Goal: Information Seeking & Learning: Stay updated

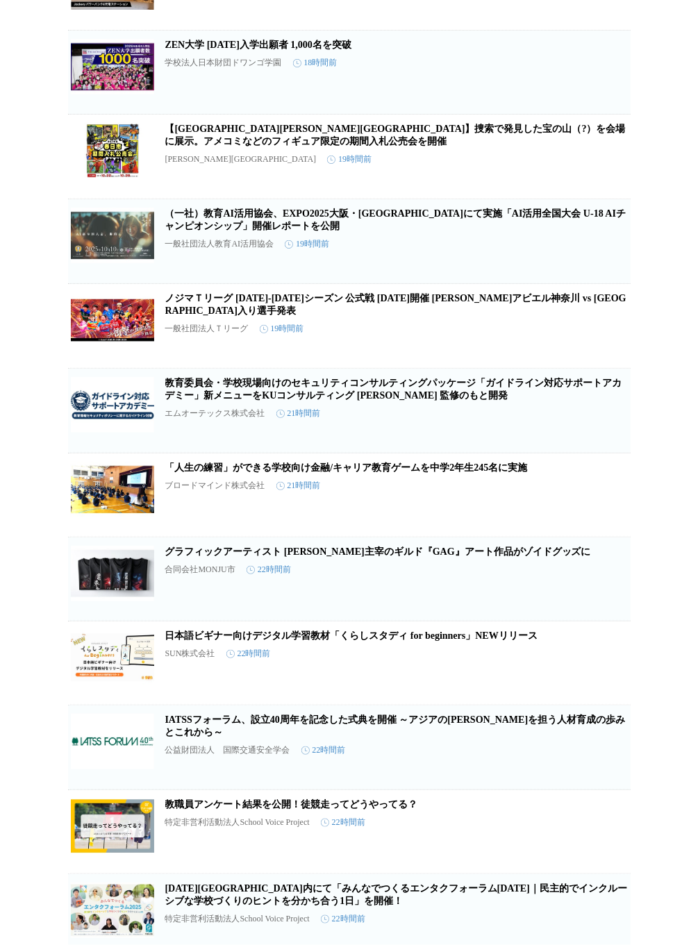
scroll to position [666, 0]
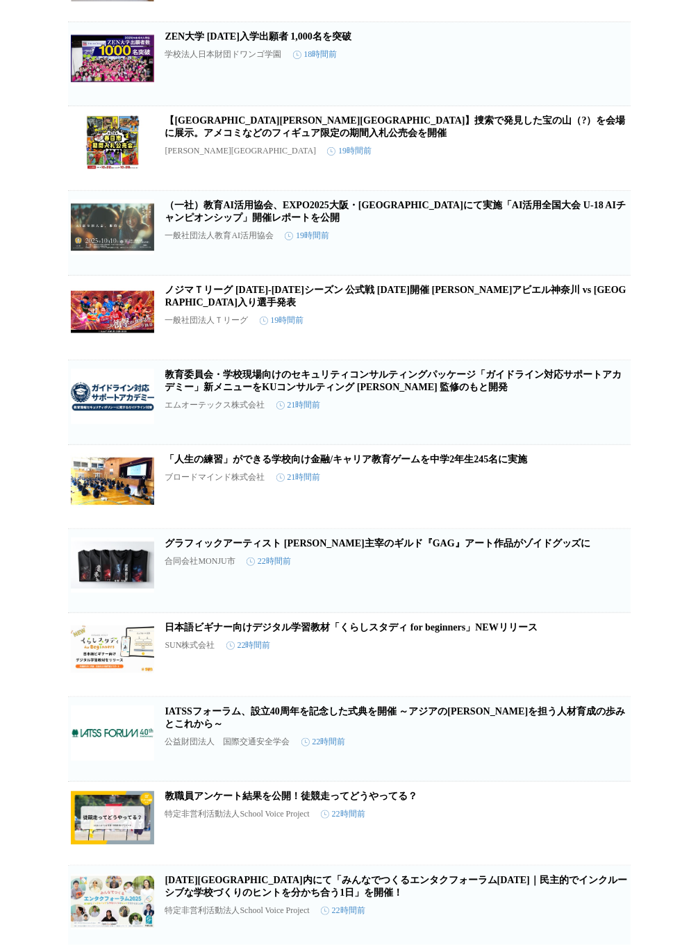
click at [311, 632] on link "日本語ビギナー向けデジタル学習教材「くらしスタディ for beginners」NEWリリース" at bounding box center [351, 627] width 372 height 10
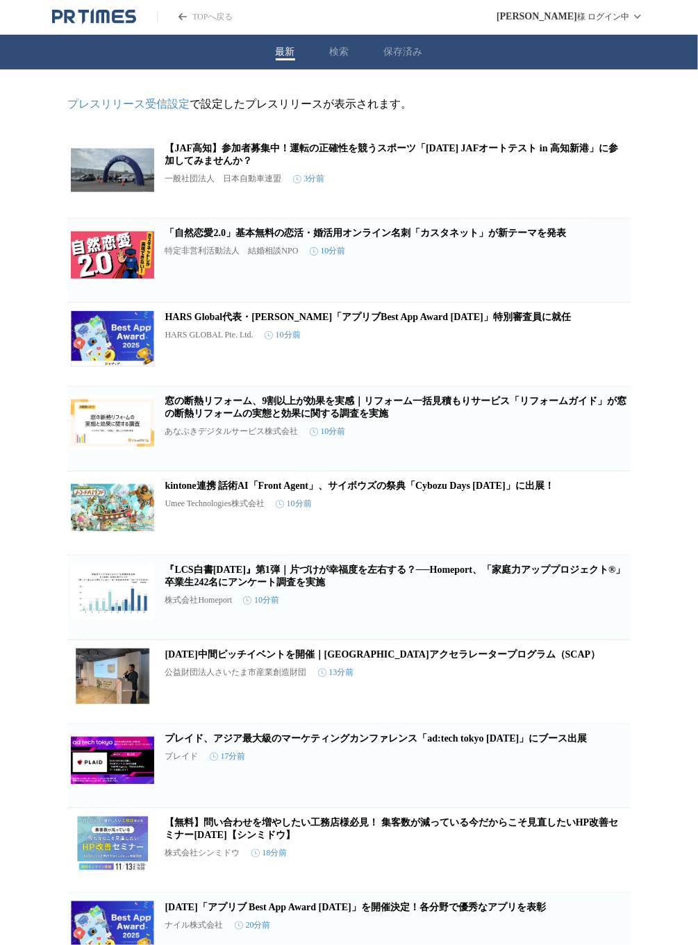
click at [553, 188] on icon "button" at bounding box center [558, 182] width 10 height 12
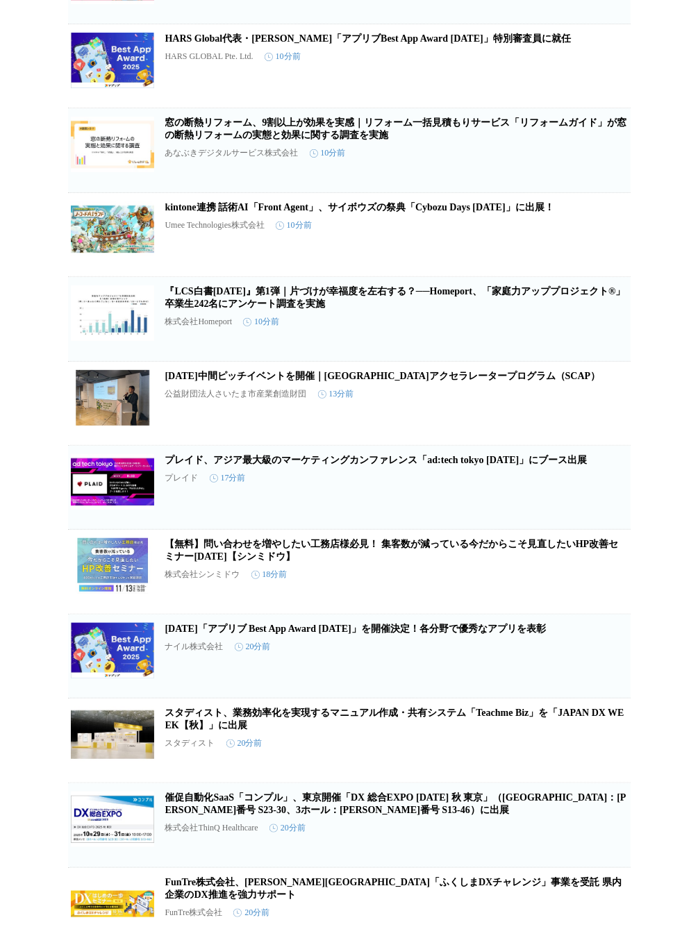
scroll to position [333, 0]
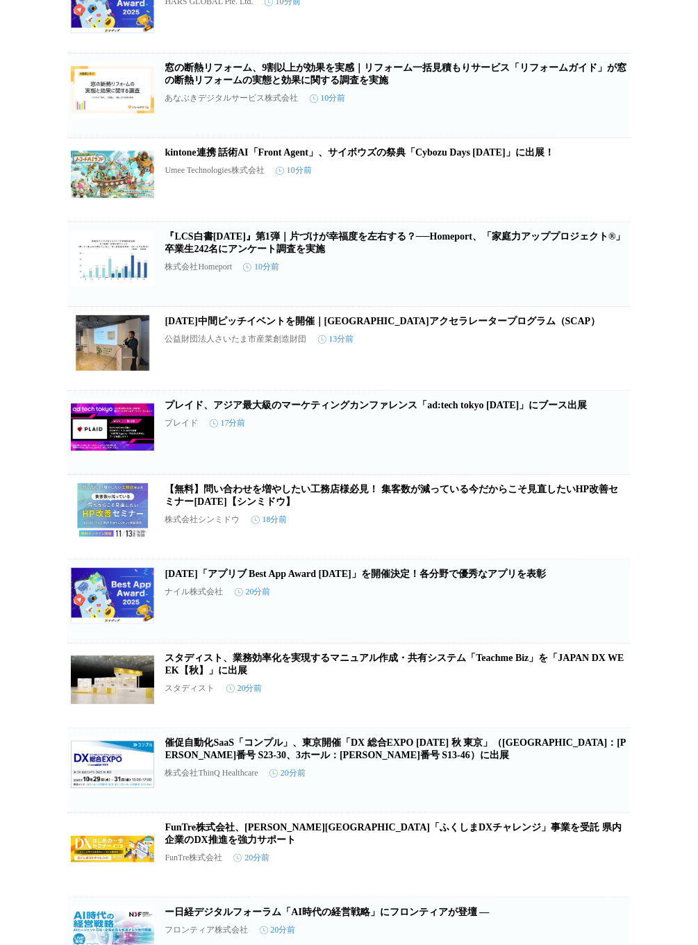
click at [433, 579] on link "12月1日「アプリブ Best App Award 2025」を開催決定！各分野で優秀なアプリを表彰" at bounding box center [355, 574] width 380 height 10
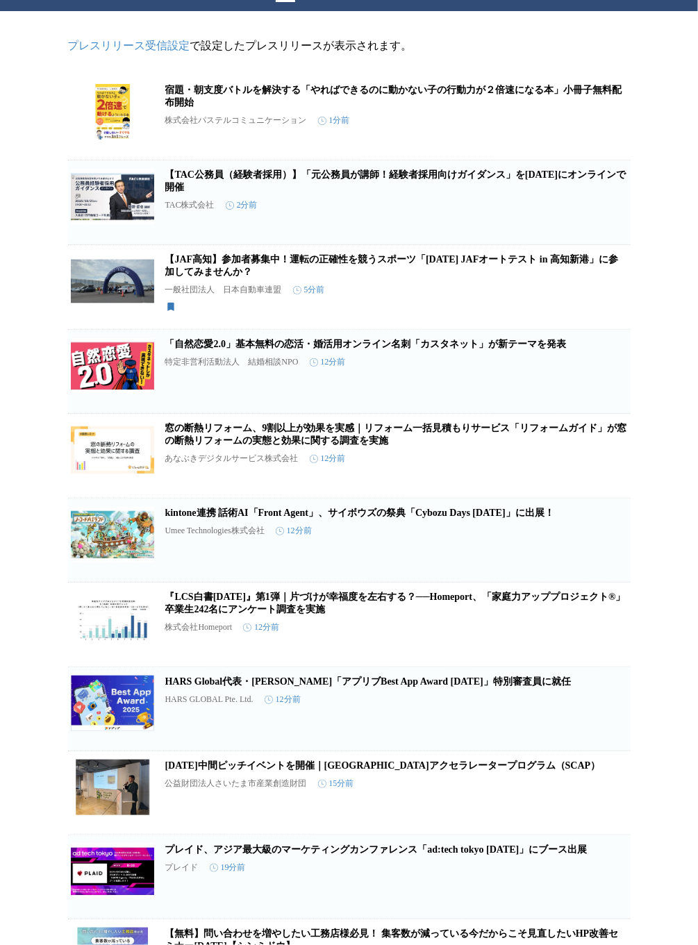
scroll to position [0, 0]
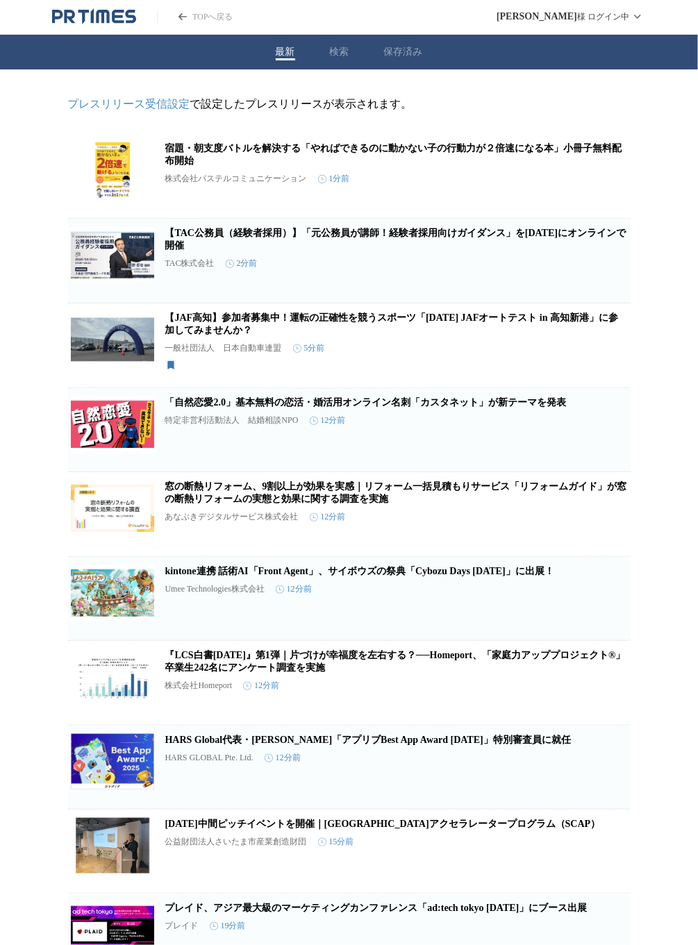
click at [562, 178] on icon "button" at bounding box center [562, 176] width 4 height 4
click at [612, 358] on icon "button" at bounding box center [608, 351] width 10 height 12
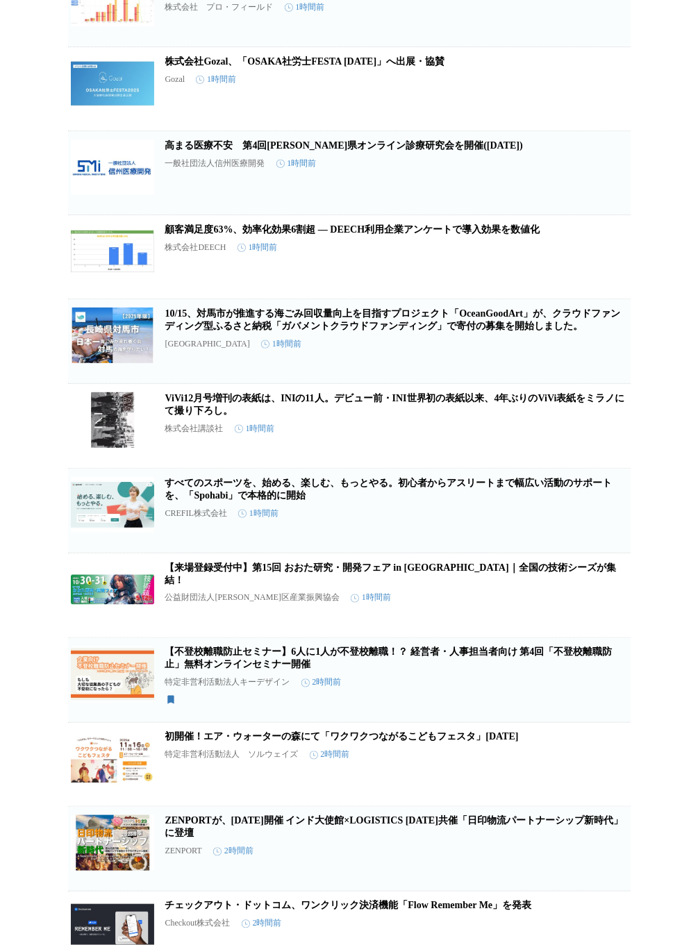
scroll to position [4824, 0]
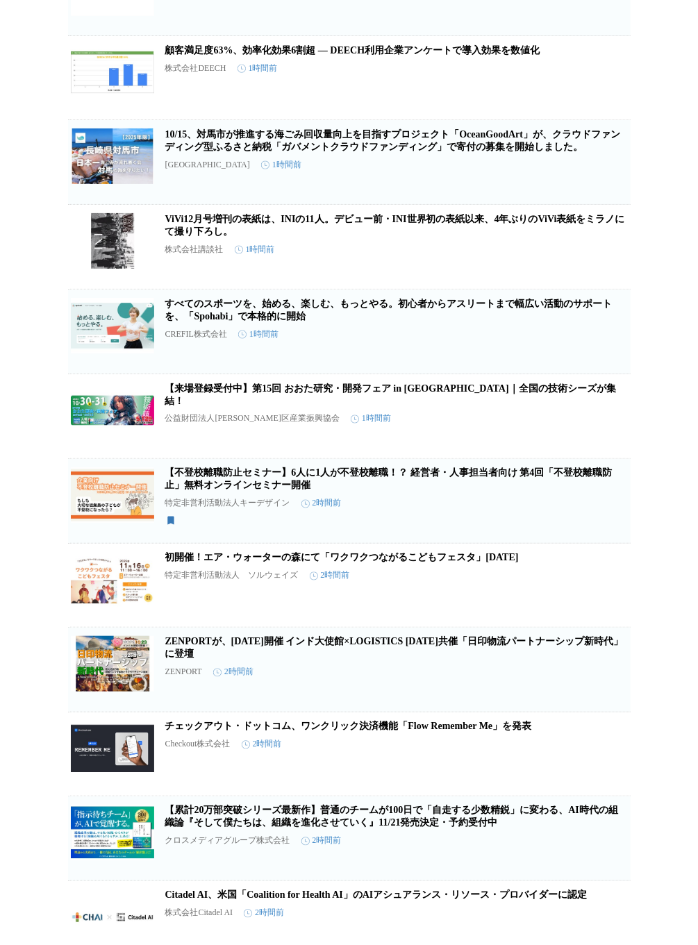
click at [556, 599] on icon "button" at bounding box center [558, 590] width 17 height 17
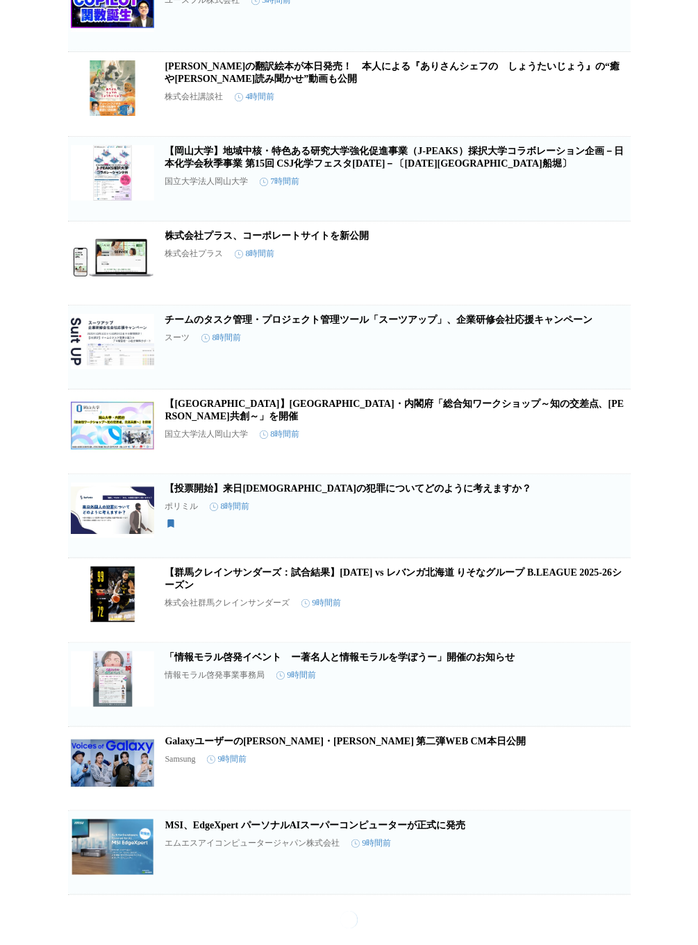
scroll to position [6149, 0]
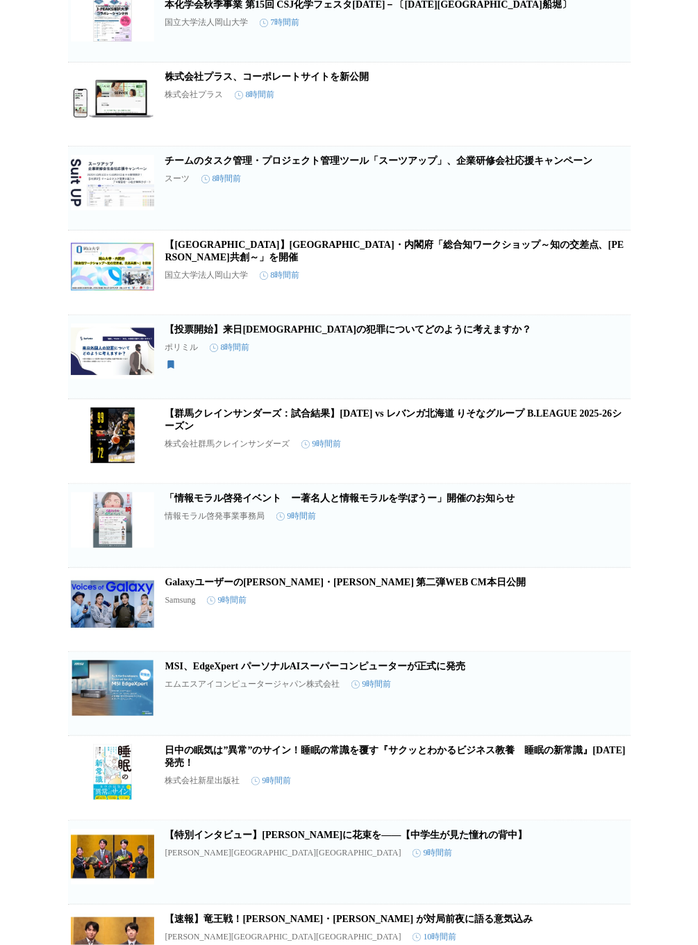
click at [603, 371] on icon "button" at bounding box center [608, 362] width 17 height 17
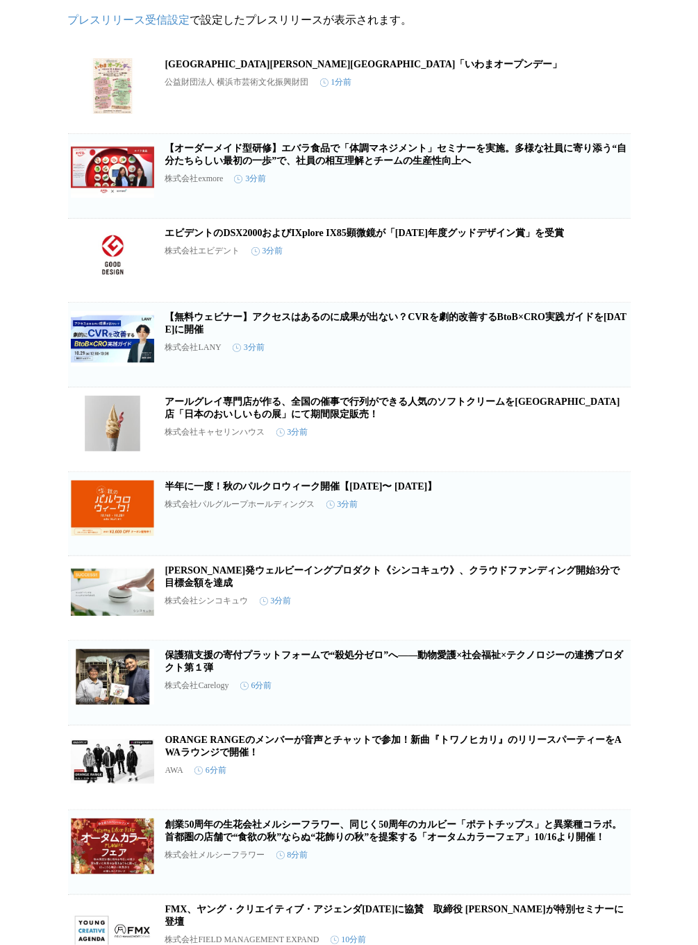
scroll to position [0, 0]
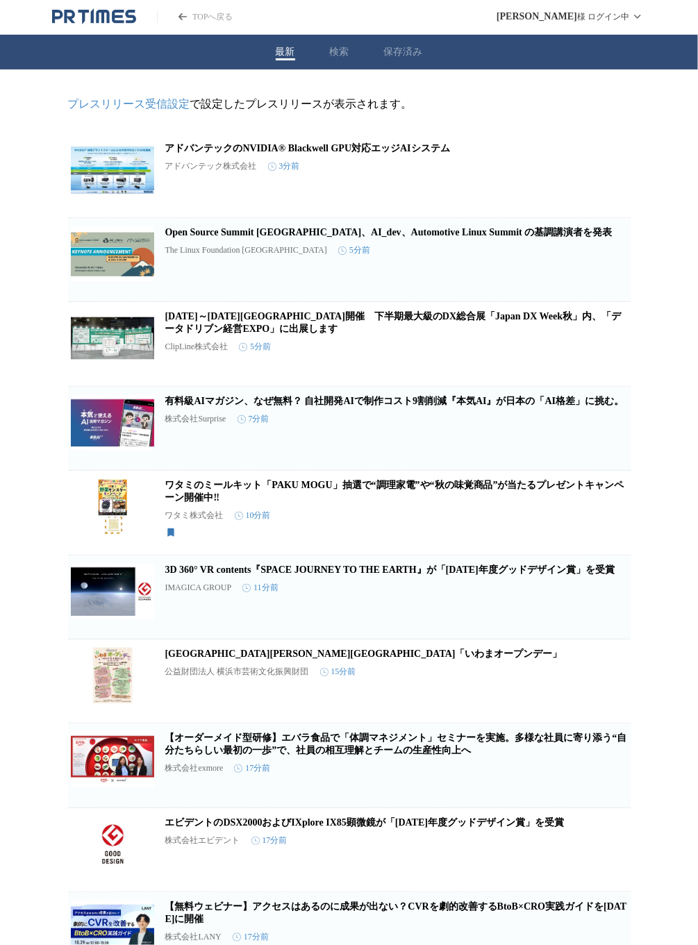
click at [606, 525] on icon "button" at bounding box center [608, 518] width 10 height 12
click at [557, 185] on icon "button" at bounding box center [558, 181] width 17 height 17
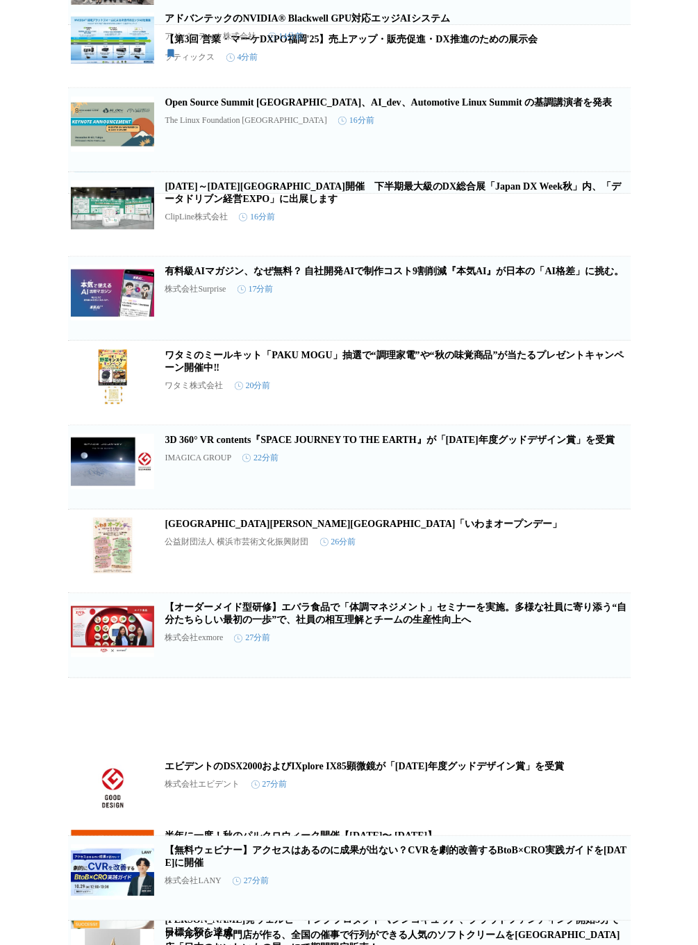
scroll to position [622, 0]
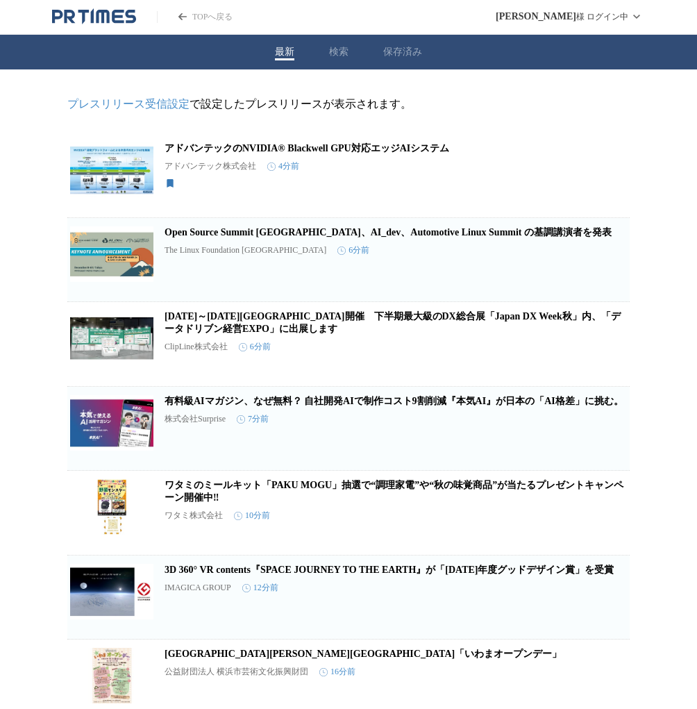
click at [405, 59] on div "最新 検索 保存済み" at bounding box center [348, 52] width 697 height 35
click at [404, 53] on button "保存済み" at bounding box center [402, 52] width 39 height 12
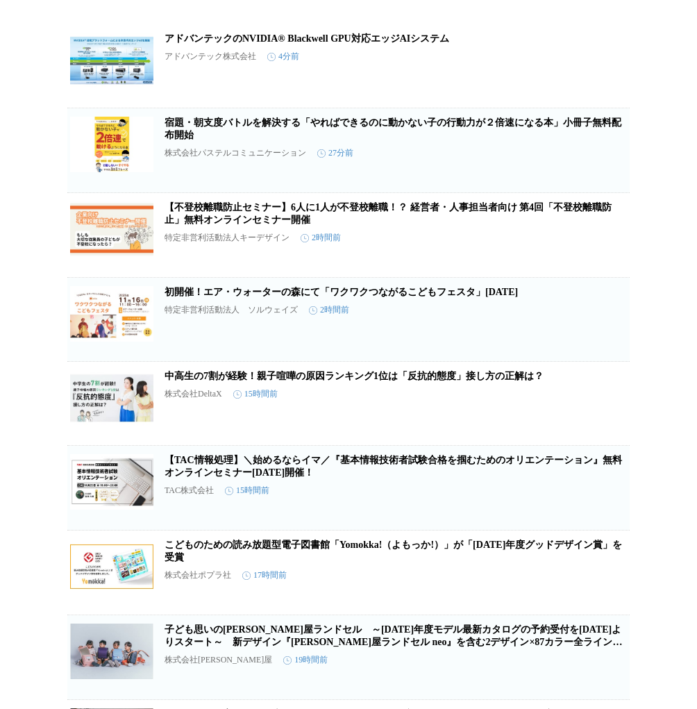
scroll to position [222, 0]
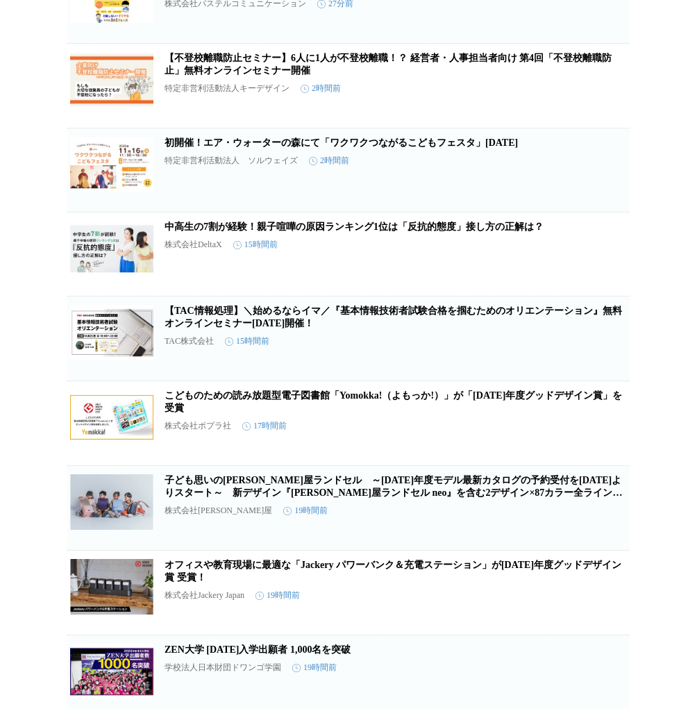
click at [368, 510] on link "子ども思いの[PERSON_NAME]屋ランドセル　～[DATE]年度モデル最新カタログの予約受付を[DATE]よりスタート～　新デザイン『[PERSON_N…" at bounding box center [393, 492] width 457 height 35
